Goal: Contribute content

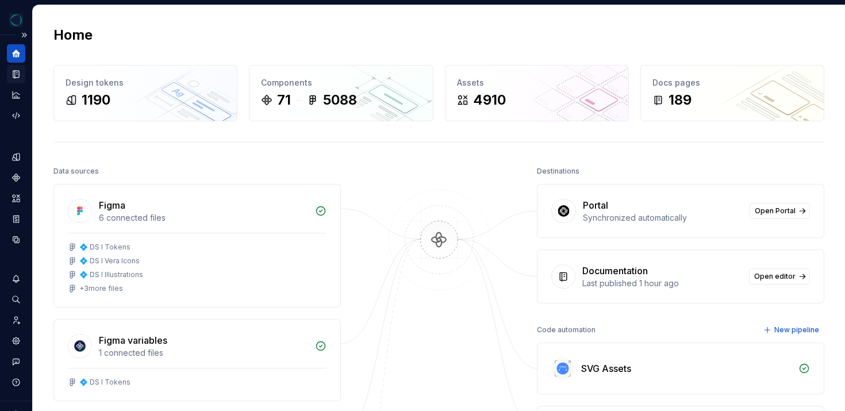
click at [15, 71] on icon "Documentation" at bounding box center [17, 74] width 5 height 6
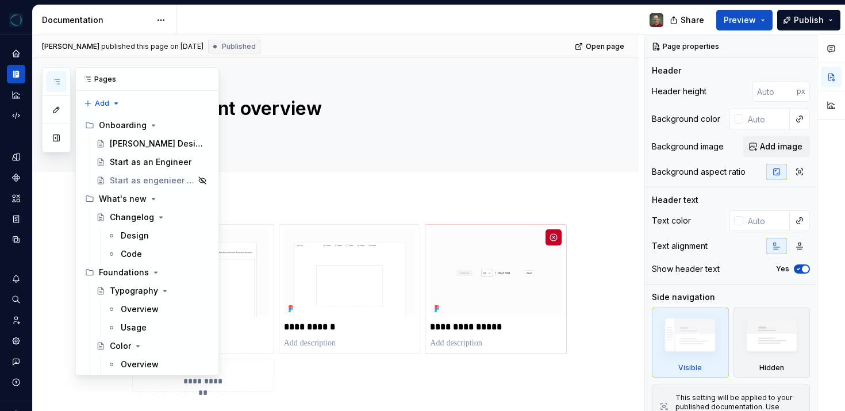
click at [140, 79] on div "Pages" at bounding box center [147, 79] width 143 height 23
click at [59, 87] on button "button" at bounding box center [56, 81] width 21 height 21
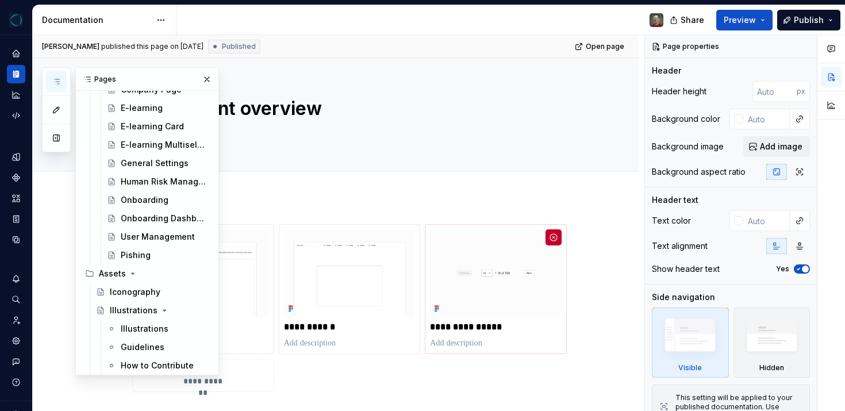
scroll to position [4951, 0]
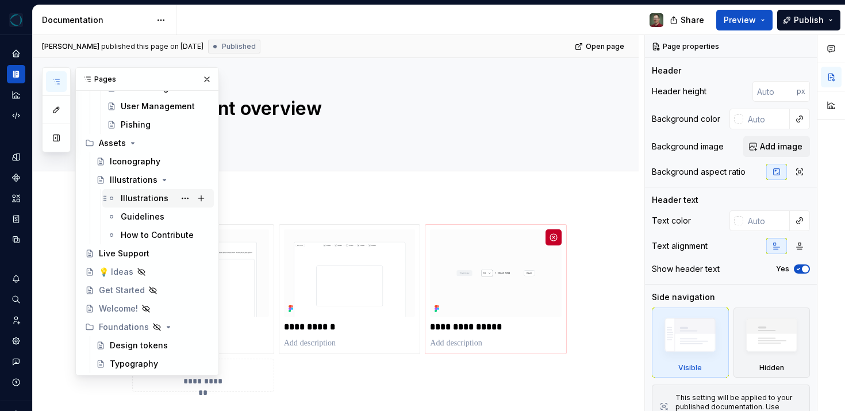
click at [147, 200] on div "Illustrations" at bounding box center [145, 199] width 48 height 12
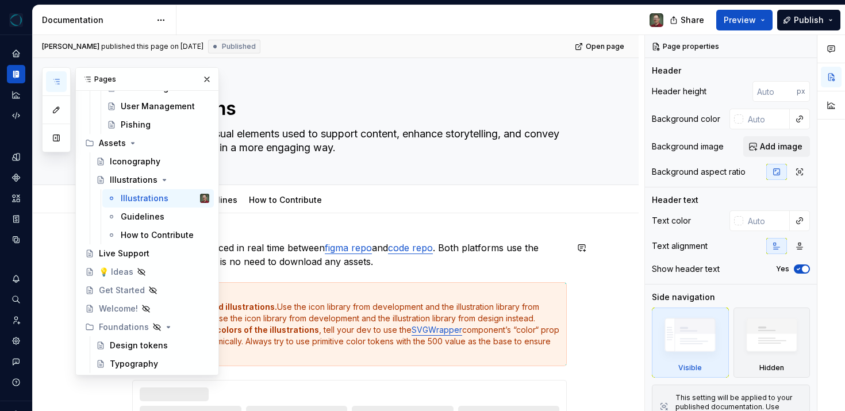
click at [416, 247] on link "code repo" at bounding box center [410, 248] width 45 height 12
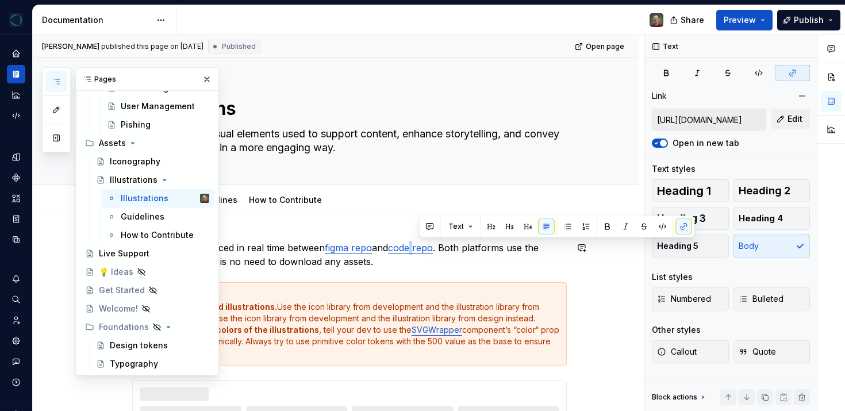
click at [416, 247] on link "code repo" at bounding box center [410, 248] width 45 height 12
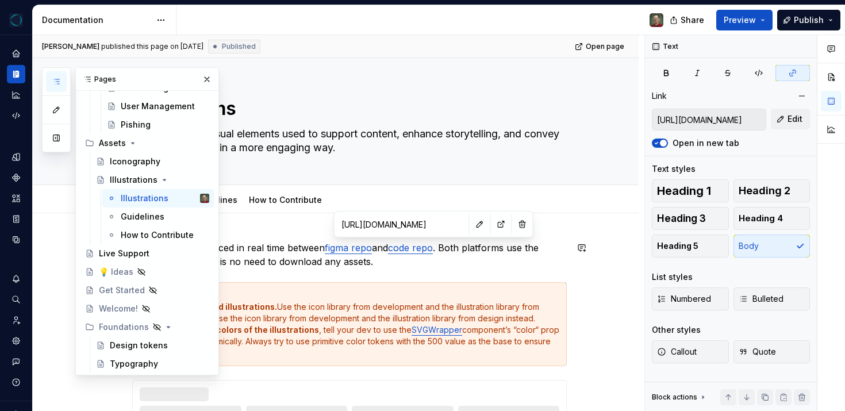
click at [416, 247] on link "code repo" at bounding box center [410, 248] width 45 height 12
type textarea "*"
click at [472, 217] on button "button" at bounding box center [480, 224] width 16 height 16
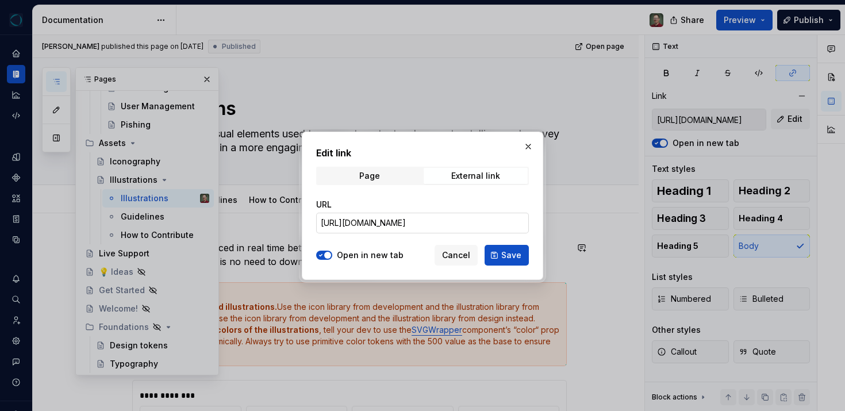
click at [397, 226] on input "[URL][DOMAIN_NAME]" at bounding box center [422, 223] width 213 height 21
paste input "assets-illustrations-"
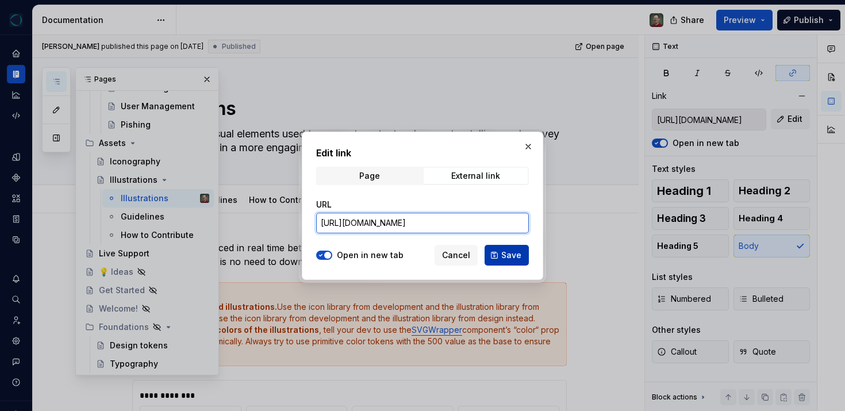
type input "[URL][DOMAIN_NAME]"
click at [510, 253] on span "Save" at bounding box center [512, 256] width 20 height 12
type input "[URL][DOMAIN_NAME]"
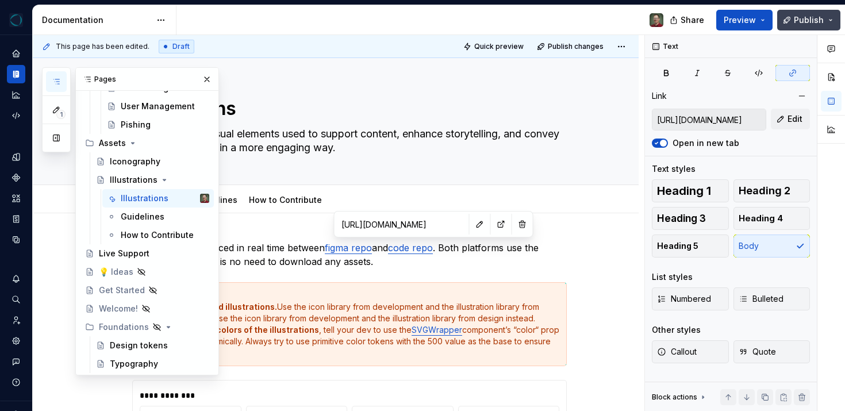
click at [819, 24] on span "Publish" at bounding box center [809, 20] width 30 height 12
click at [728, 21] on span "Preview" at bounding box center [740, 20] width 32 height 12
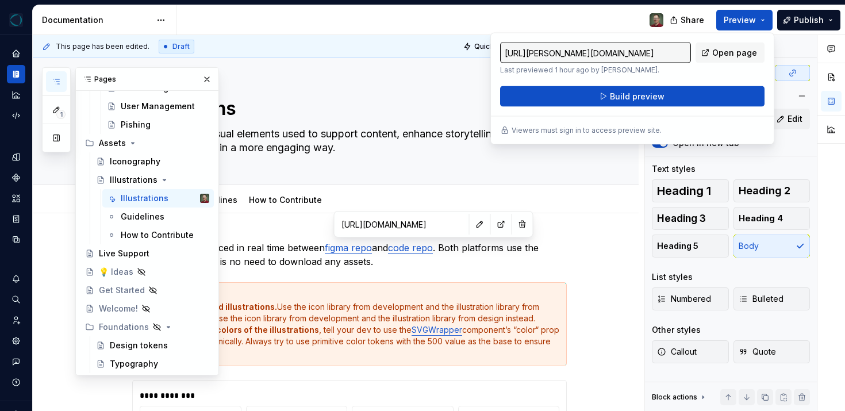
click at [534, 25] on div at bounding box center [425, 20] width 496 height 30
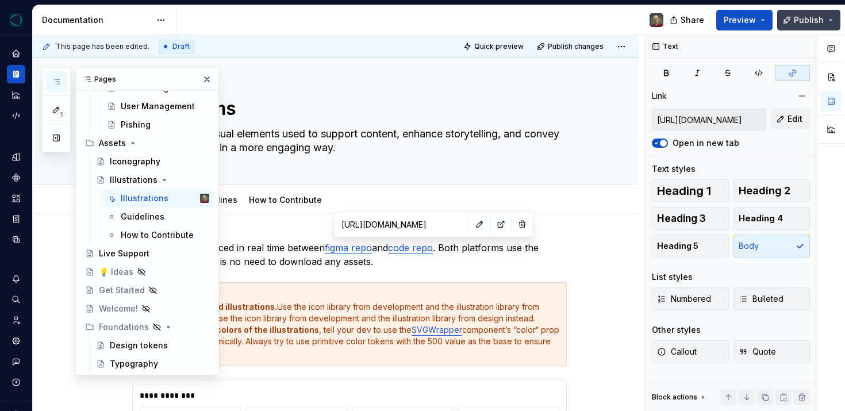
click at [825, 11] on button "Publish" at bounding box center [809, 20] width 63 height 21
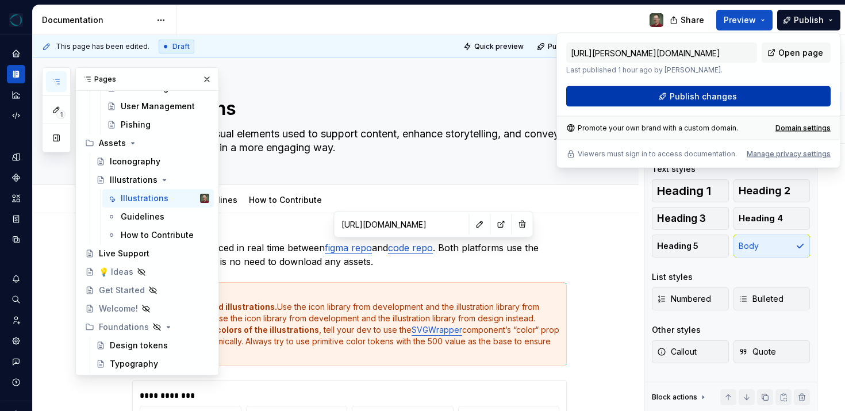
click at [713, 96] on span "Publish changes" at bounding box center [703, 97] width 67 height 12
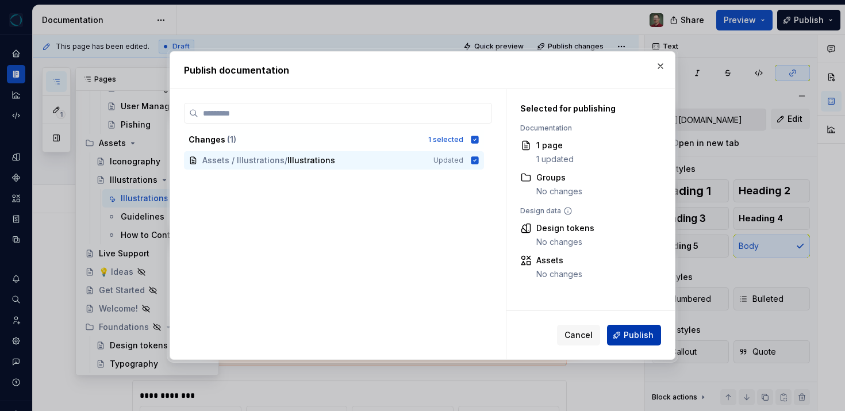
click at [643, 330] on span "Publish" at bounding box center [639, 336] width 30 height 12
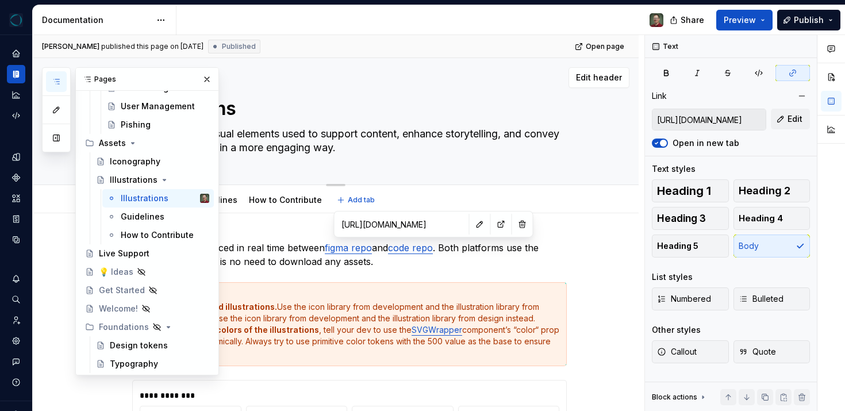
click at [435, 100] on textarea "Illustrations" at bounding box center [347, 109] width 435 height 28
type textarea "*"
click at [347, 56] on div "[PERSON_NAME] published this page on [DATE] Published Open page" at bounding box center [336, 46] width 606 height 23
